Goal: Task Accomplishment & Management: Manage account settings

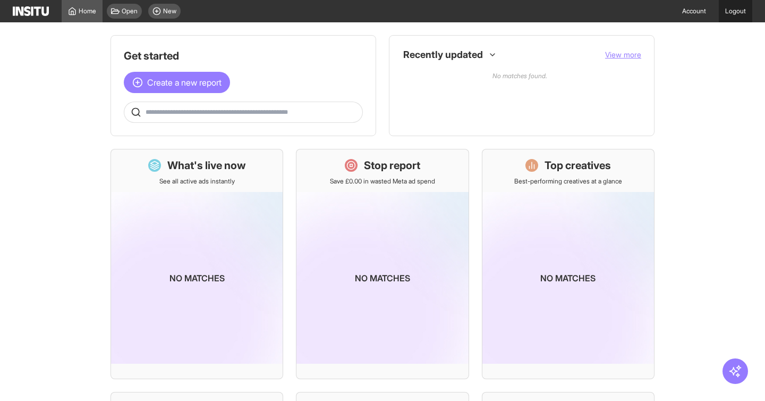
click at [733, 10] on link "Logout" at bounding box center [735, 11] width 33 height 22
click at [741, 14] on link "Logout" at bounding box center [735, 11] width 33 height 22
